Goal: Task Accomplishment & Management: Use online tool/utility

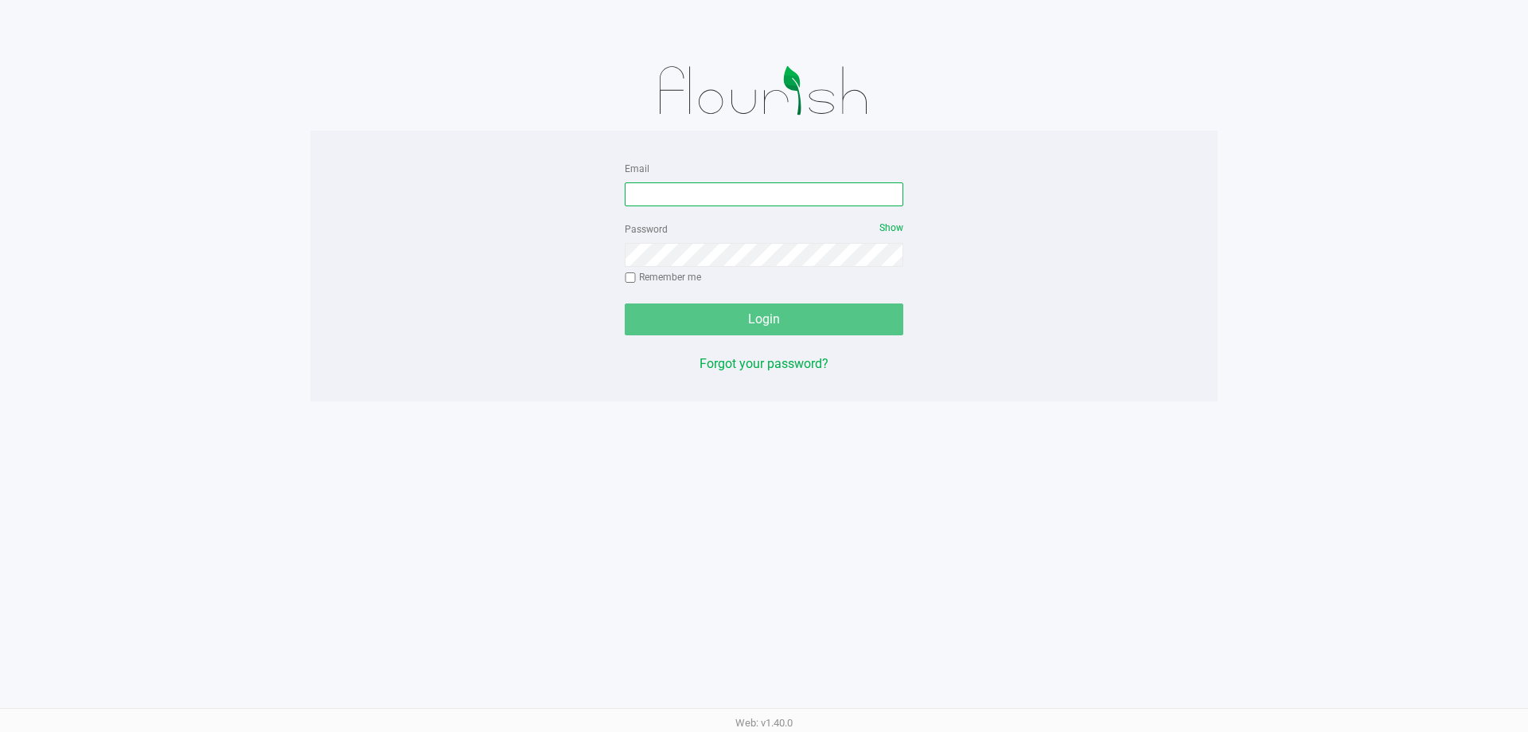
click at [694, 197] on input "Email" at bounding box center [764, 194] width 279 height 24
type input "[EMAIL_ADDRESS][DOMAIN_NAME]"
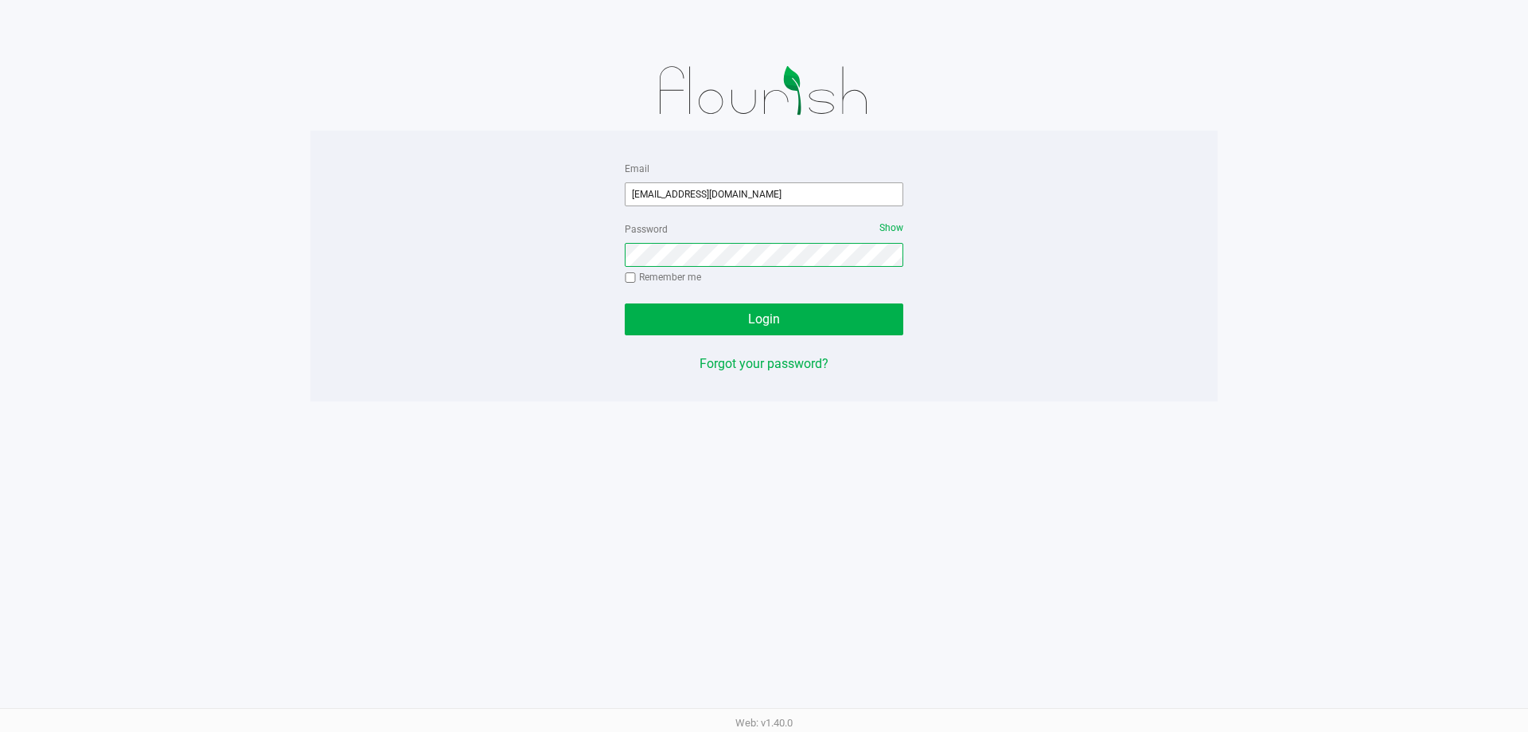
click at [625, 303] on button "Login" at bounding box center [764, 319] width 279 height 32
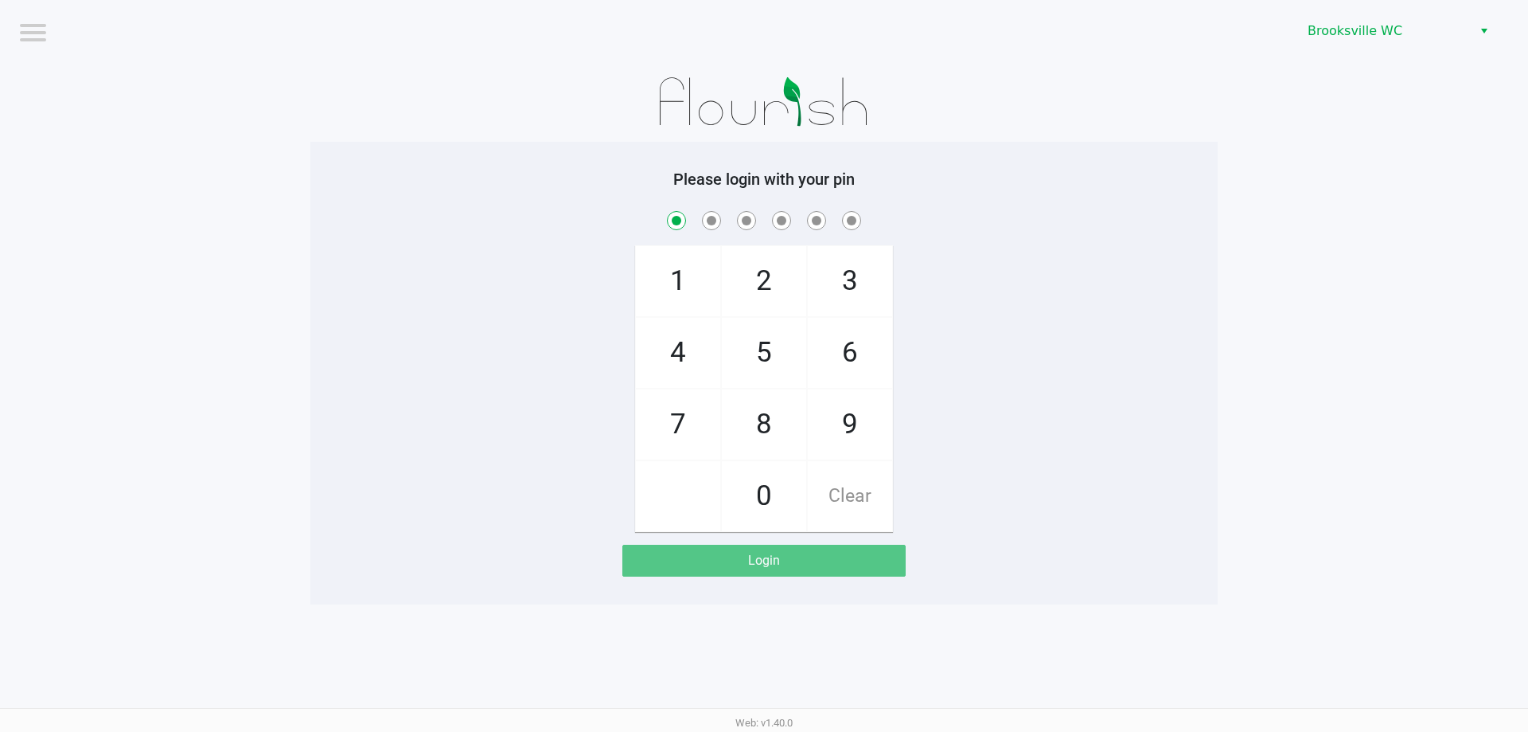
checkbox input "true"
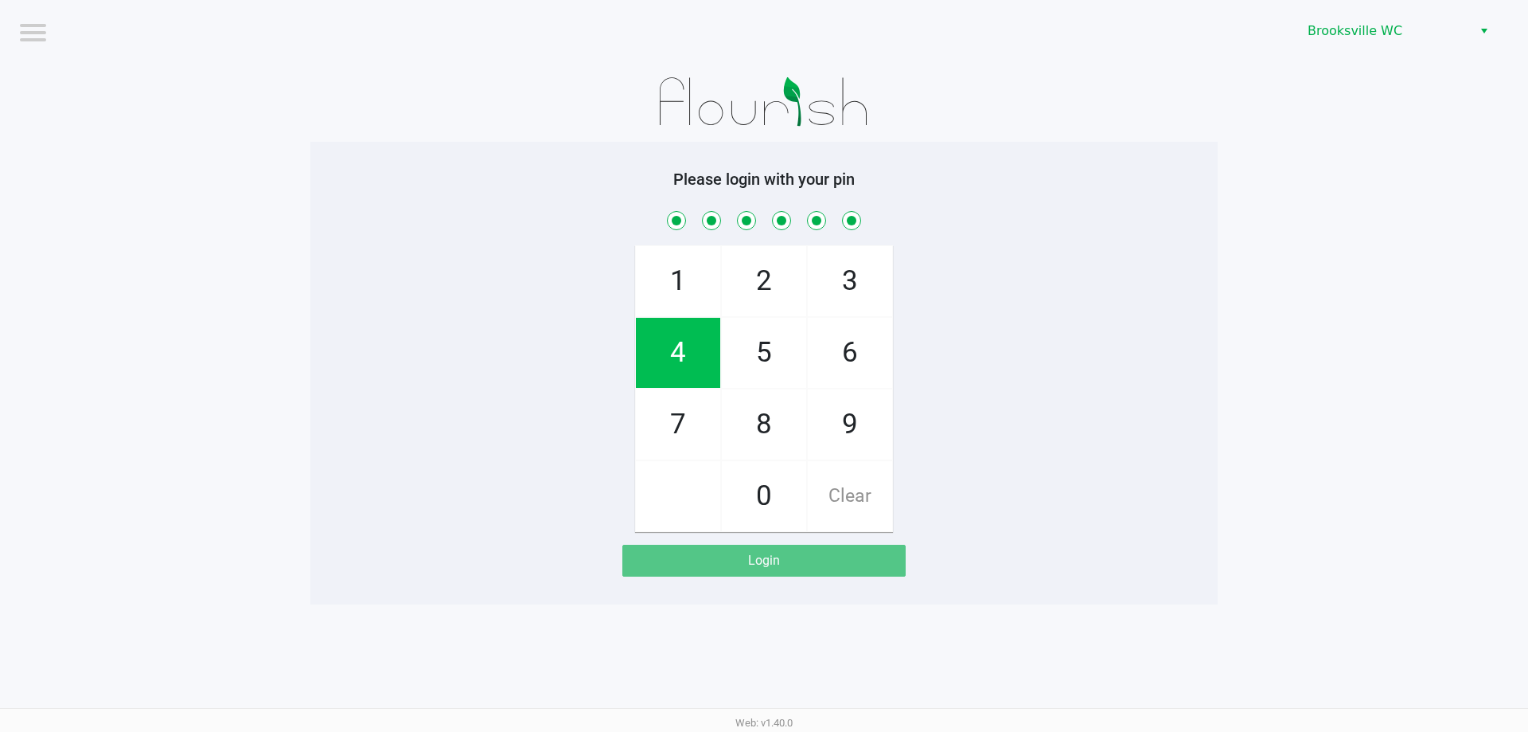
checkbox input "true"
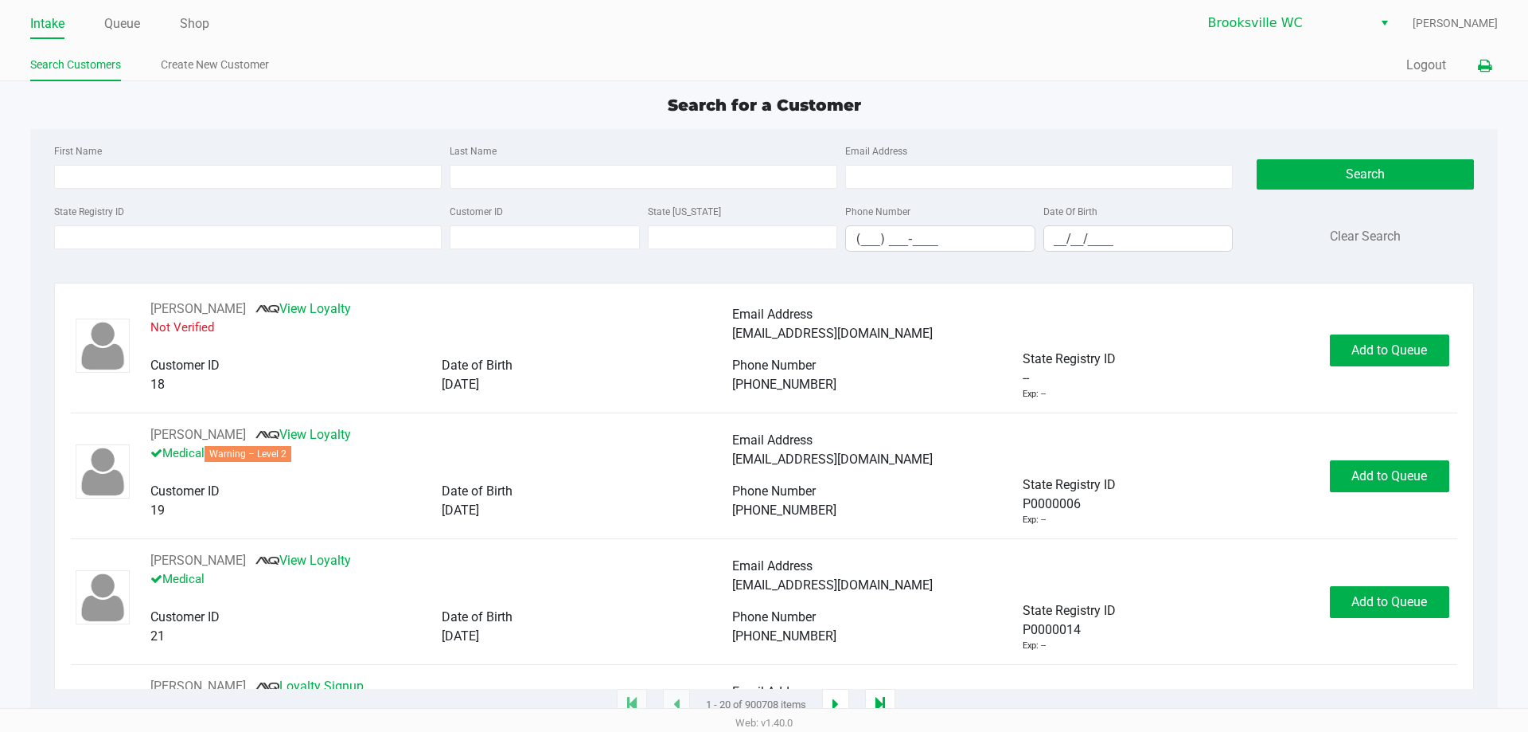
click at [1487, 64] on icon at bounding box center [1485, 66] width 14 height 11
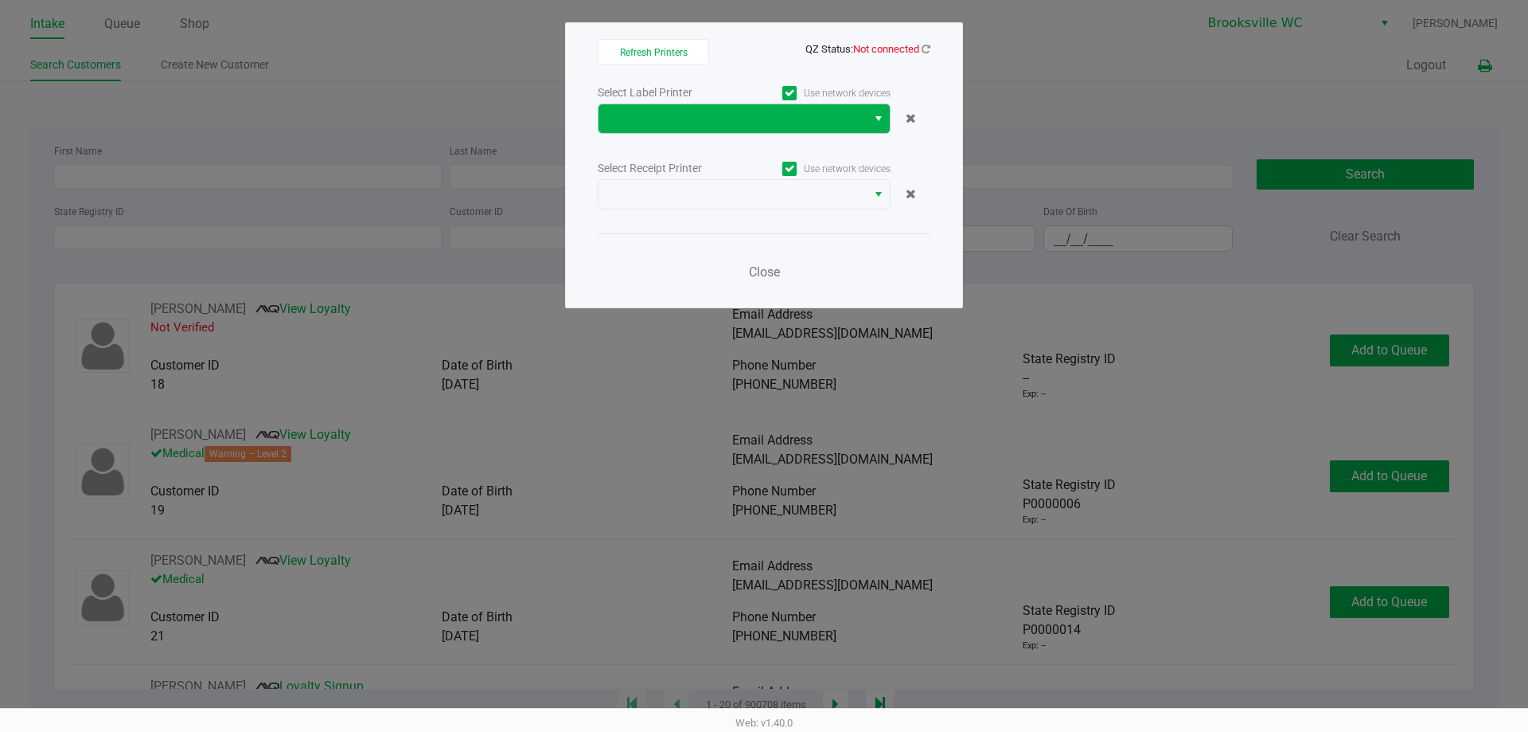
click at [876, 114] on span "Select" at bounding box center [879, 118] width 13 height 19
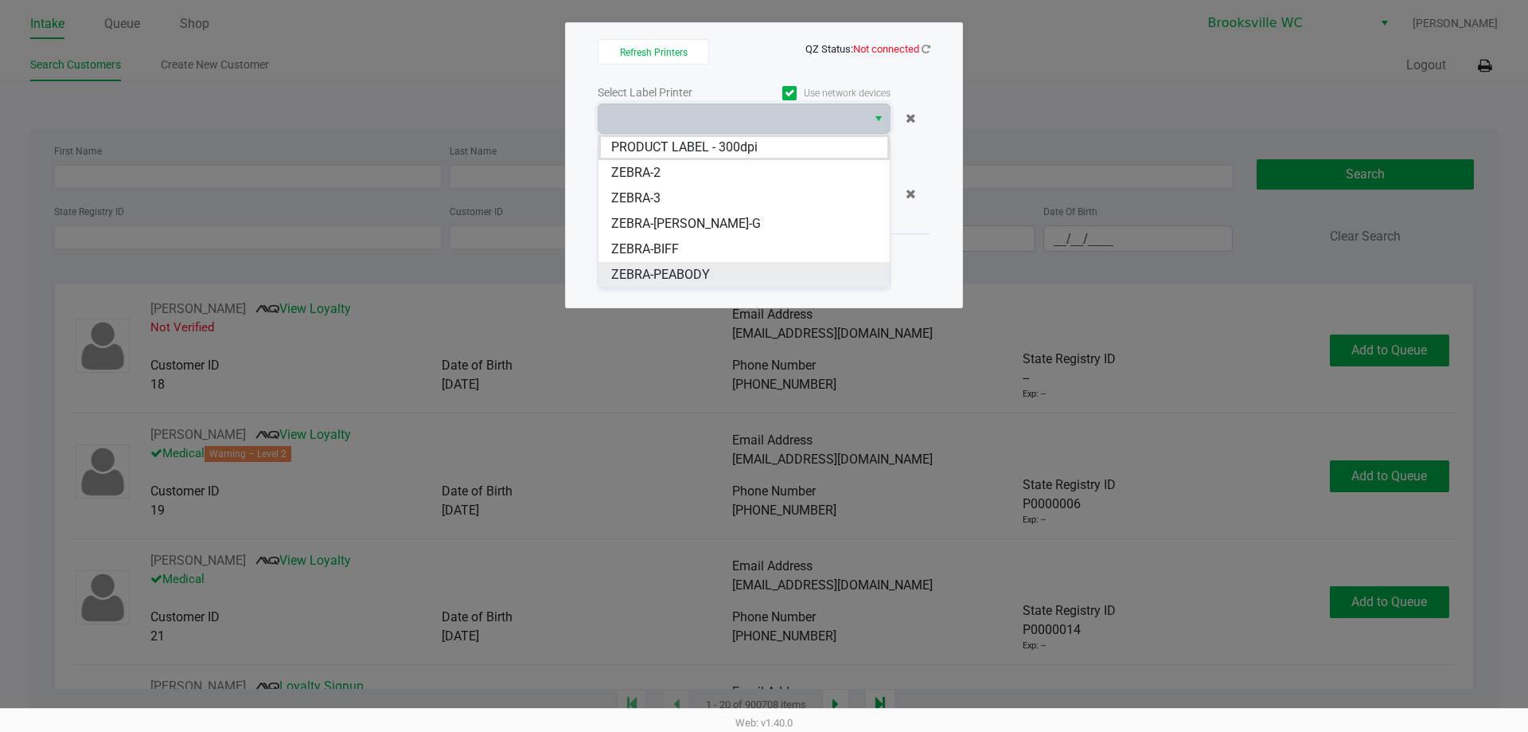
click at [716, 271] on li "ZEBRA-PEABODY" at bounding box center [744, 274] width 291 height 25
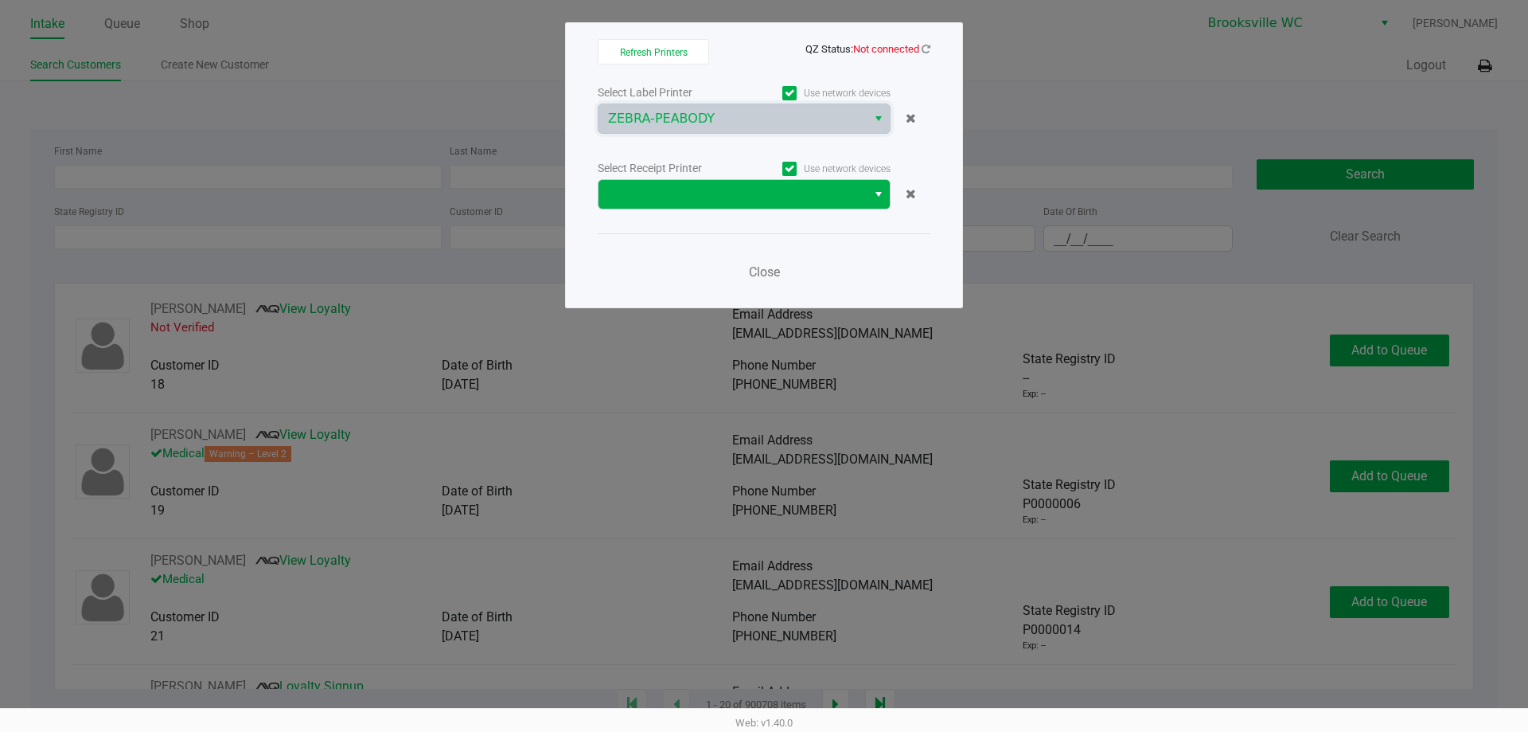
click at [876, 193] on span "Select" at bounding box center [879, 194] width 13 height 19
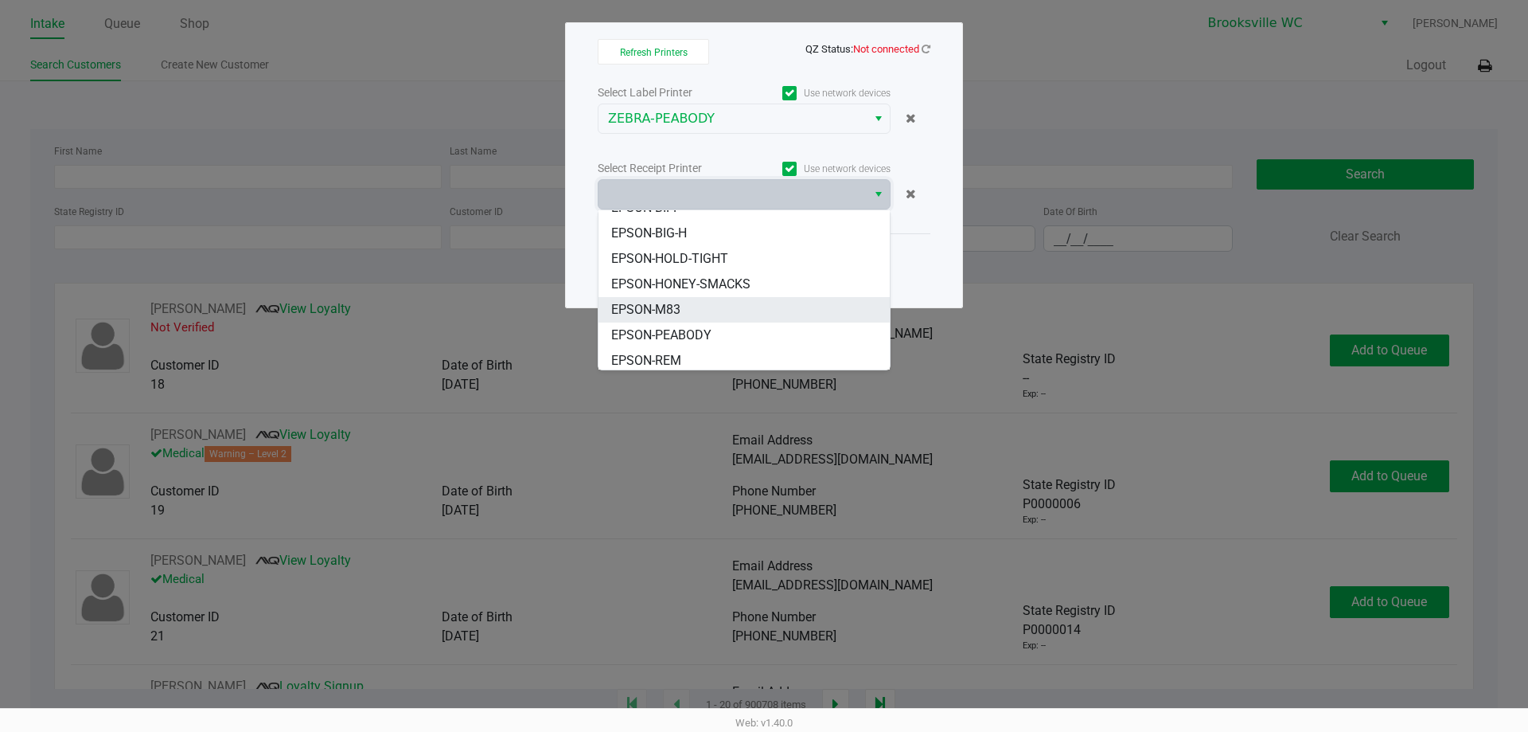
scroll to position [80, 0]
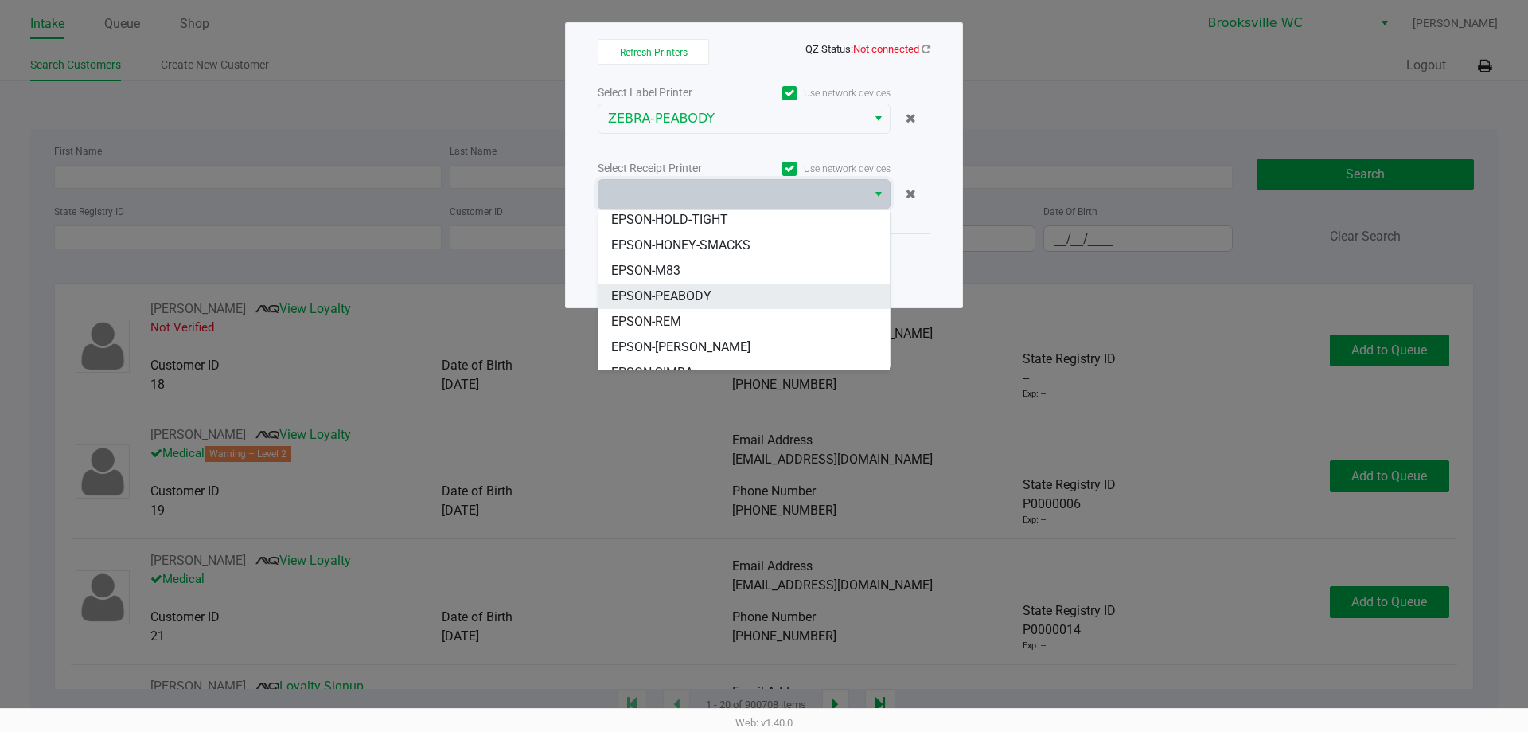
click at [708, 293] on span "EPSON-PEABODY" at bounding box center [661, 296] width 100 height 19
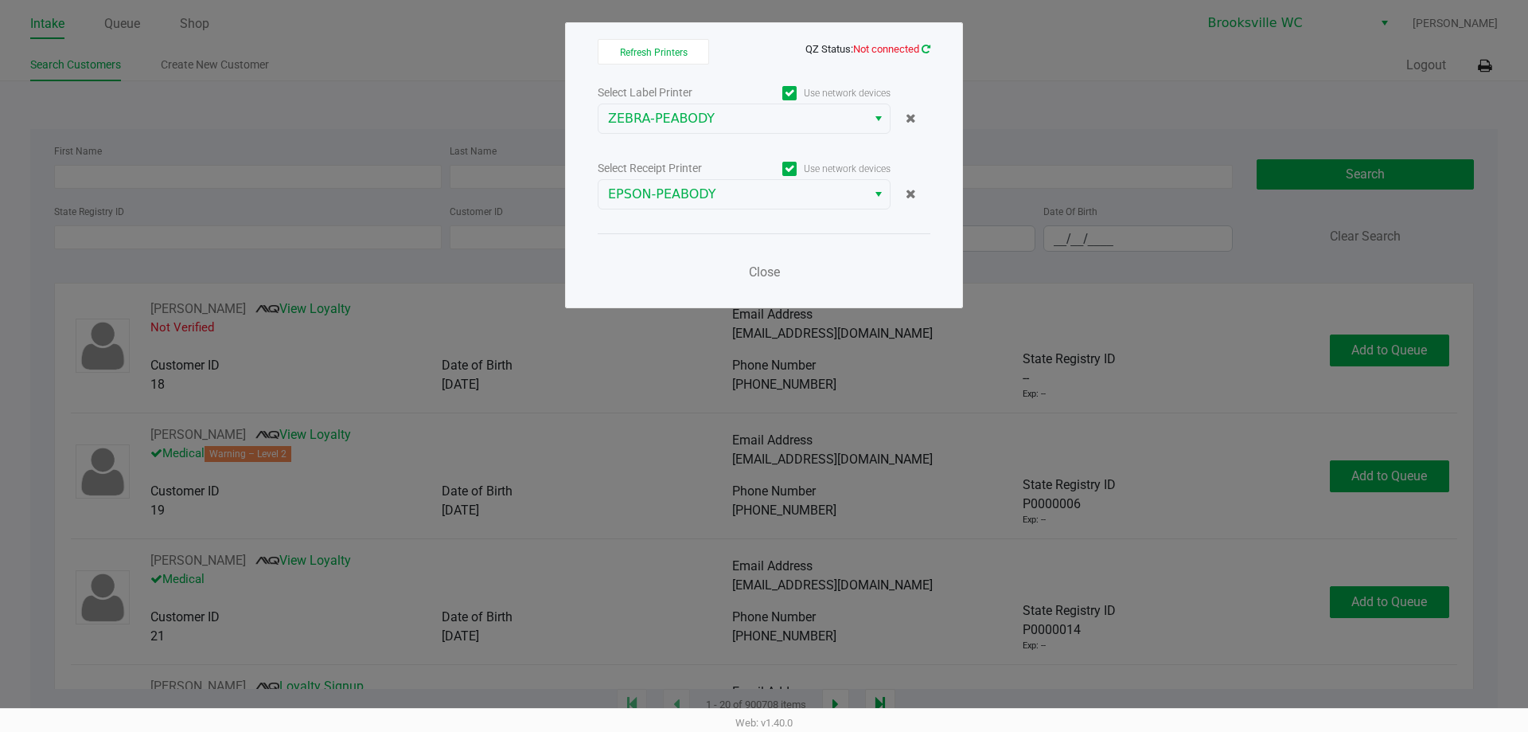
click at [929, 50] on icon at bounding box center [926, 49] width 9 height 10
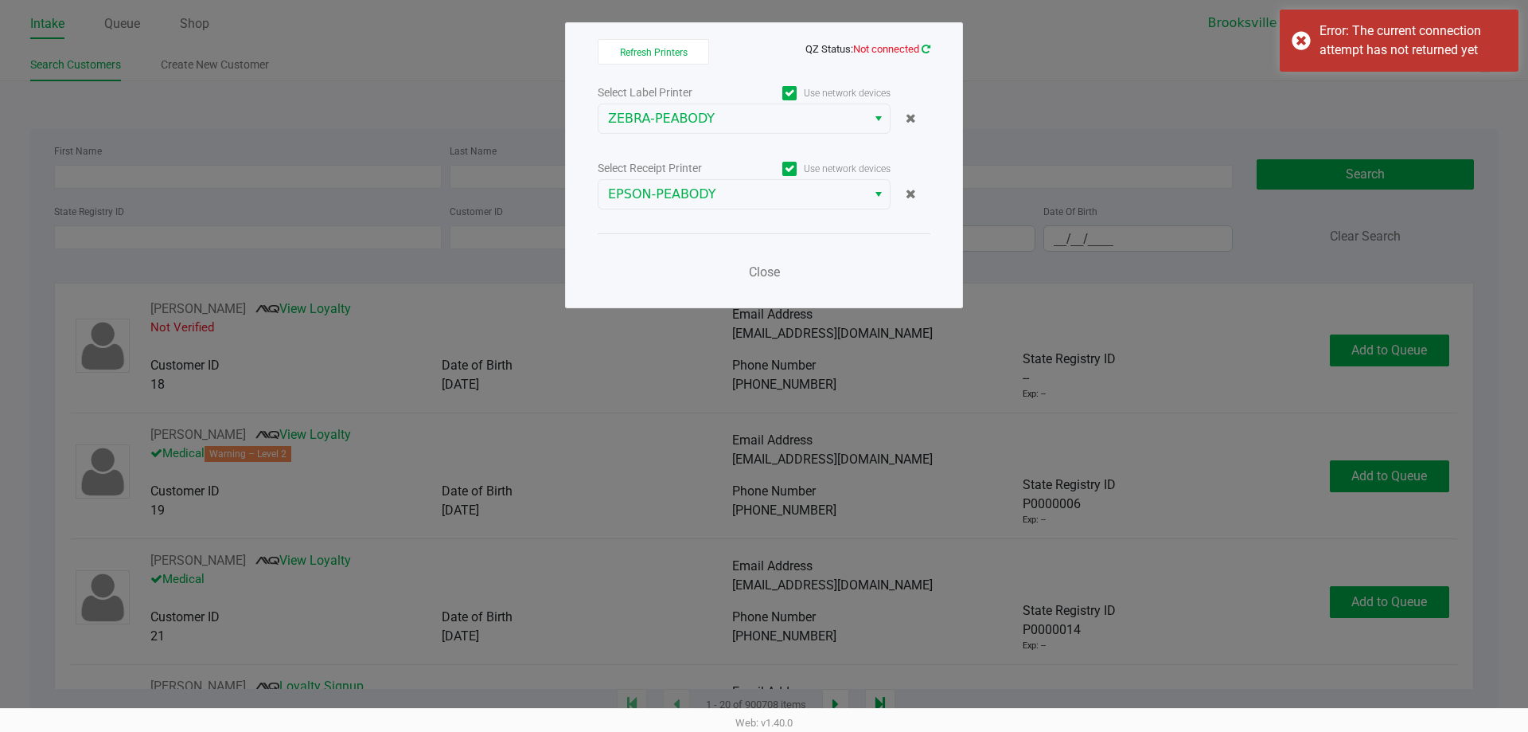
click at [928, 49] on icon at bounding box center [926, 49] width 9 height 10
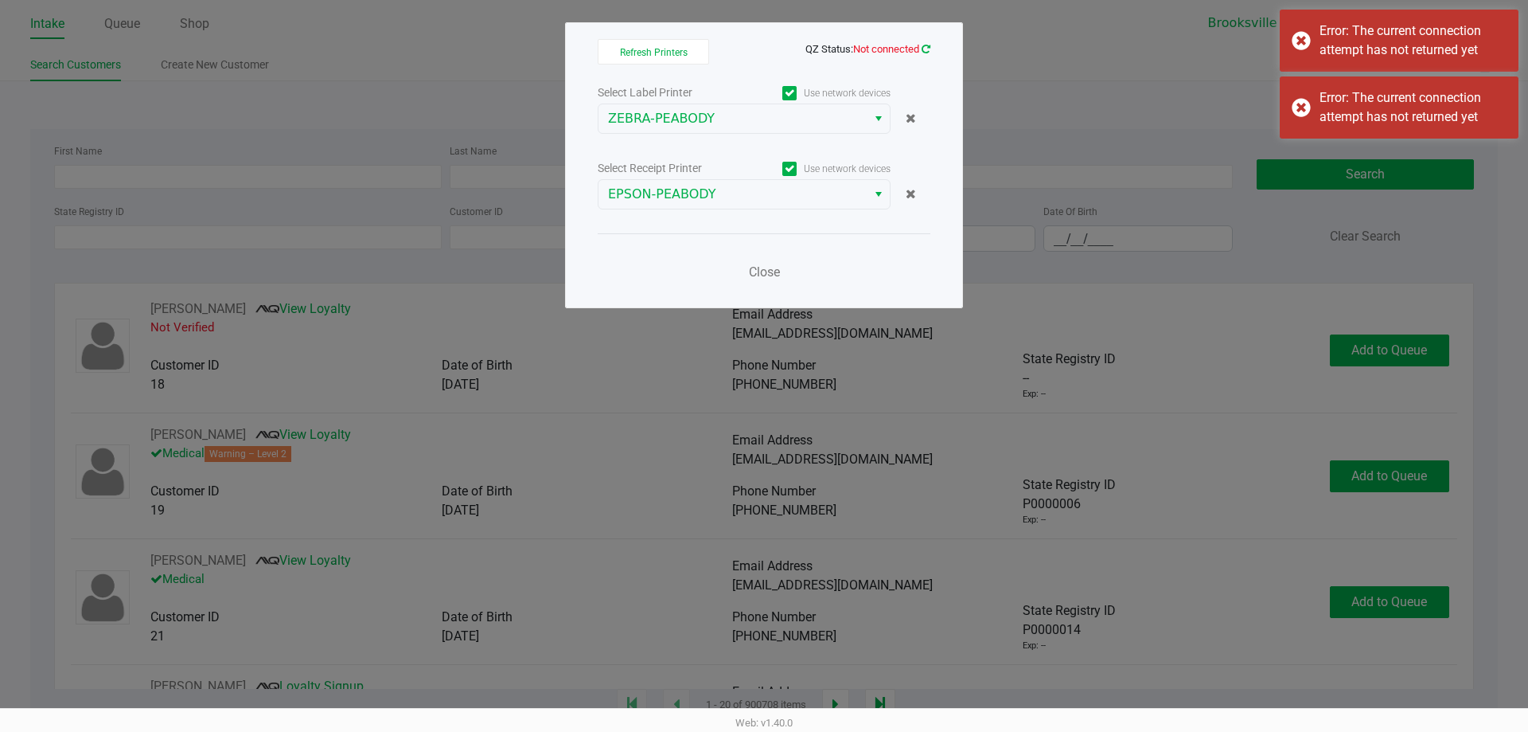
click at [927, 48] on icon at bounding box center [926, 49] width 9 height 10
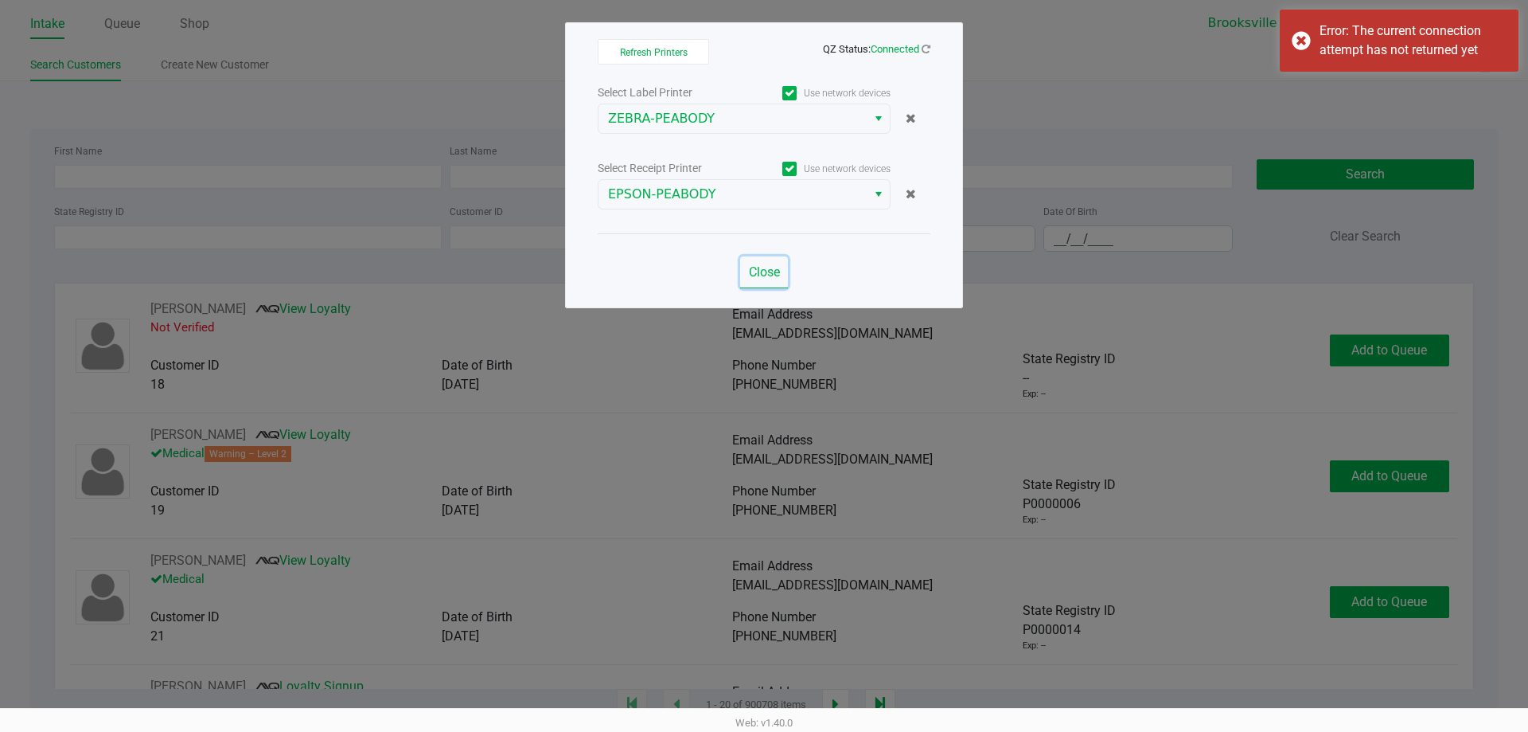
click at [762, 272] on span "Close" at bounding box center [764, 271] width 31 height 15
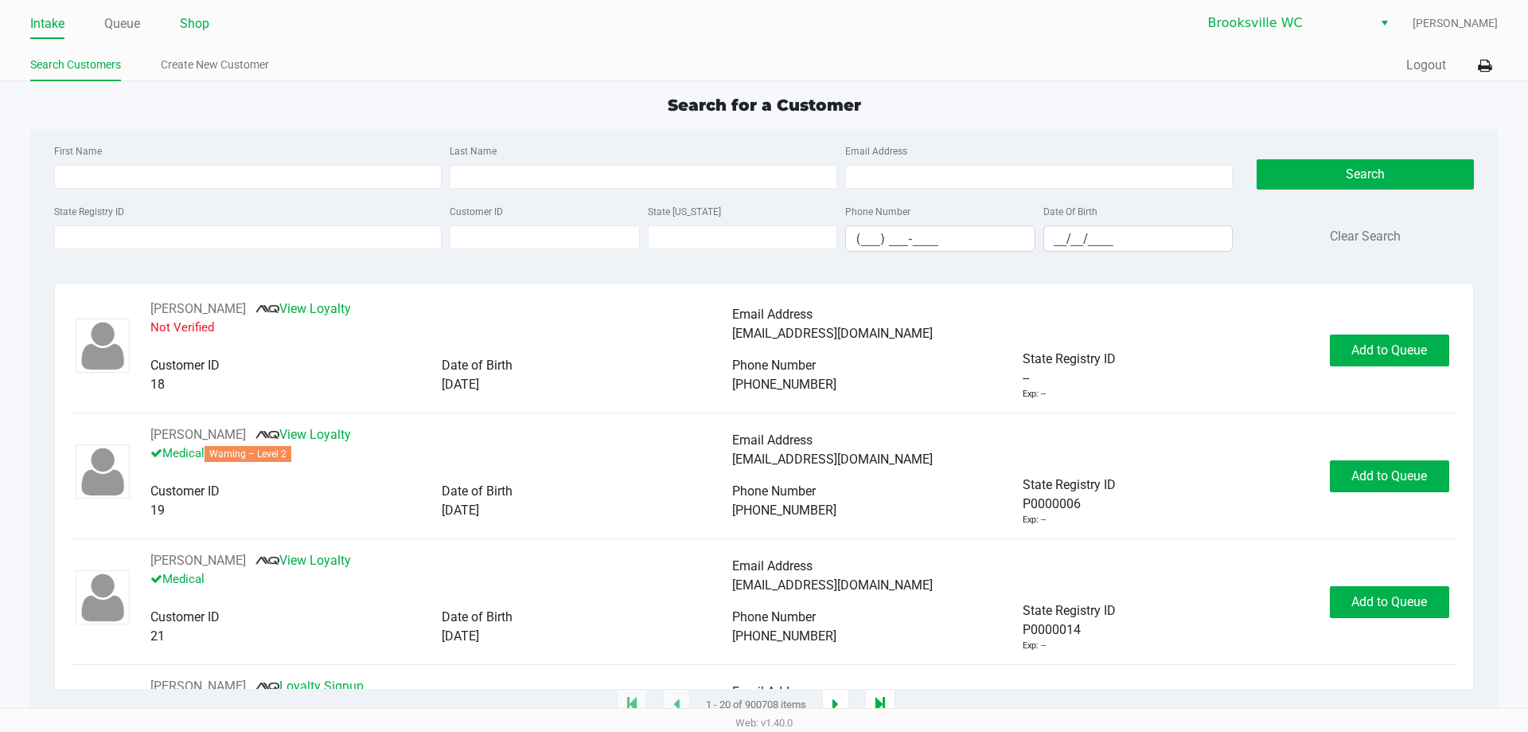
click at [201, 18] on link "Shop" at bounding box center [194, 24] width 29 height 22
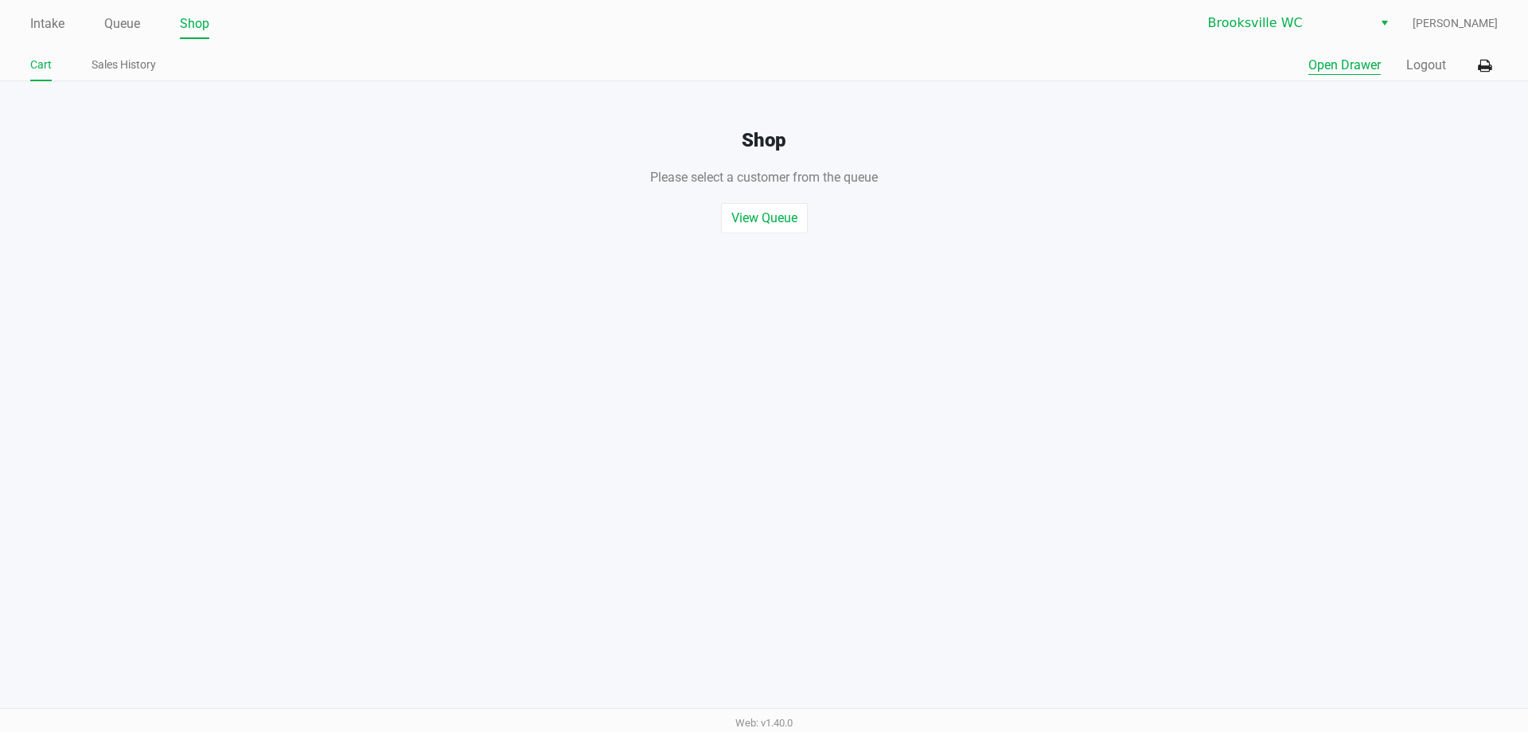
click at [1348, 62] on button "Open Drawer" at bounding box center [1345, 65] width 72 height 19
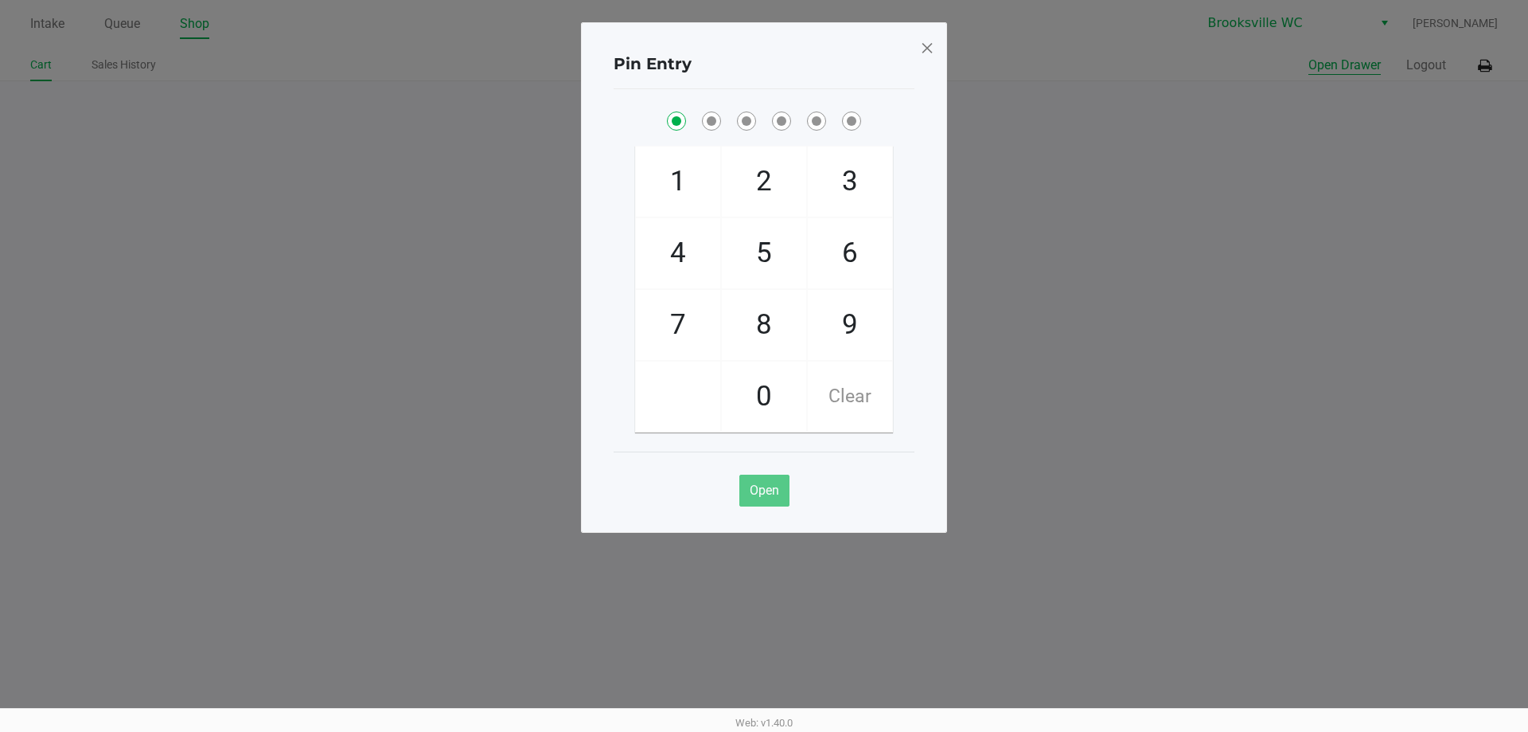
checkbox input "true"
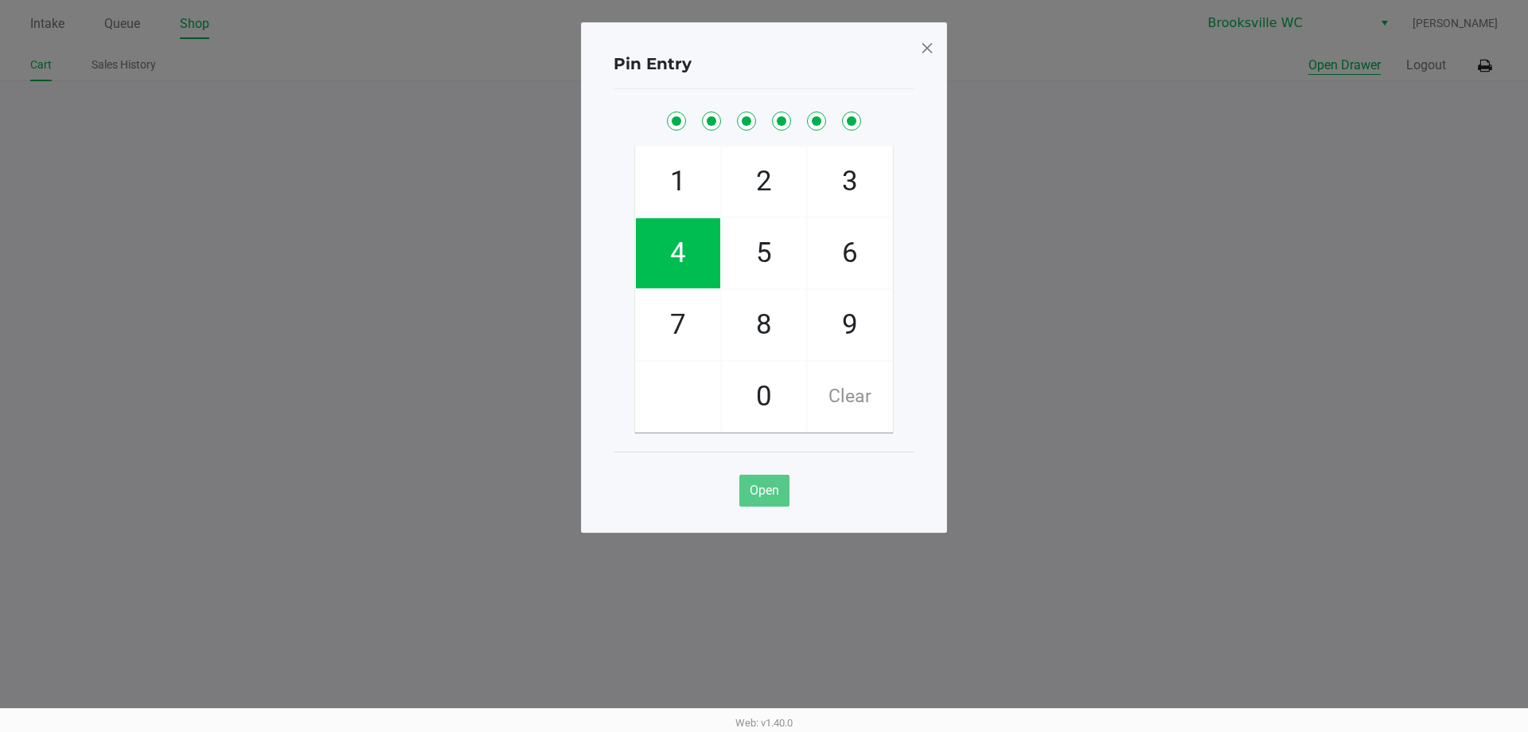
checkbox input "true"
